Goal: Navigation & Orientation: Find specific page/section

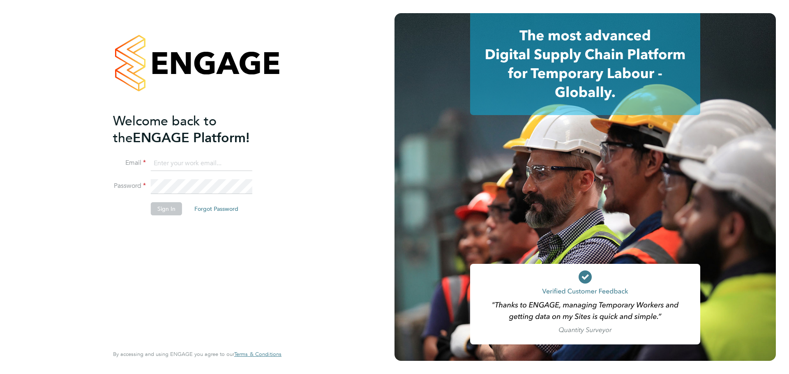
click at [195, 158] on input at bounding box center [202, 163] width 102 height 15
type input "robertsikora@interia.pl"
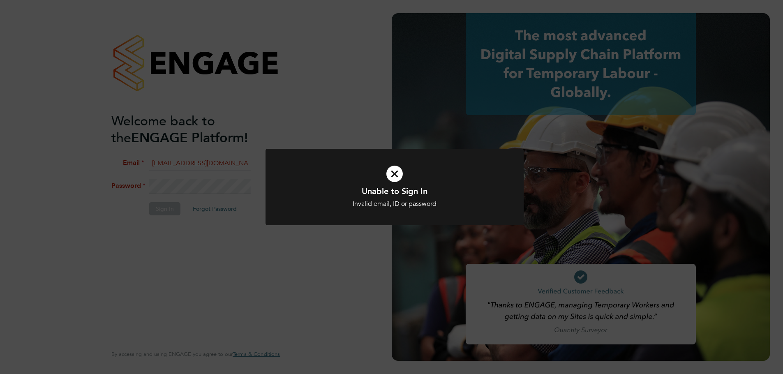
click at [351, 251] on div "Unable to Sign In Invalid email, ID or password Cancel Okay" at bounding box center [391, 187] width 783 height 374
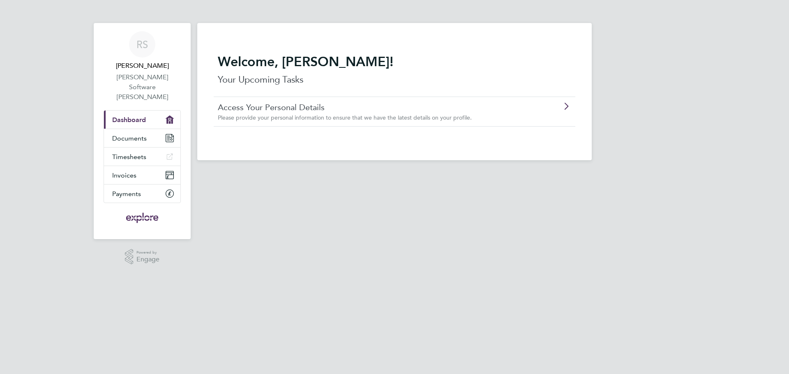
click at [312, 36] on div "Welcome, [PERSON_NAME]! Your Upcoming Tasks Access Your Personal Details Please…" at bounding box center [394, 91] width 395 height 137
click at [127, 153] on span "Timesheets" at bounding box center [129, 157] width 34 height 8
click at [132, 134] on span "Documents" at bounding box center [129, 138] width 35 height 8
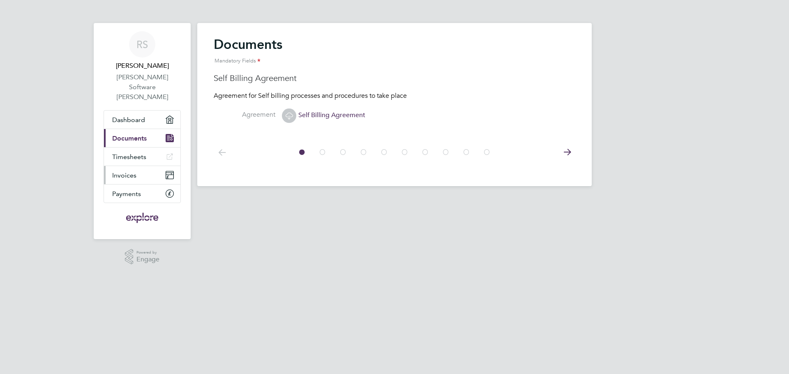
click at [132, 171] on span "Invoices" at bounding box center [124, 175] width 24 height 8
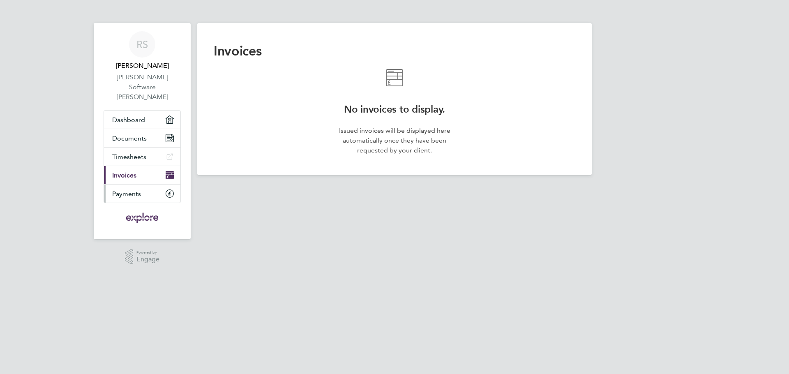
click at [127, 190] on span "Payments" at bounding box center [126, 194] width 29 height 8
click at [130, 116] on span "Dashboard" at bounding box center [128, 120] width 33 height 8
